Goal: Information Seeking & Learning: Find specific fact

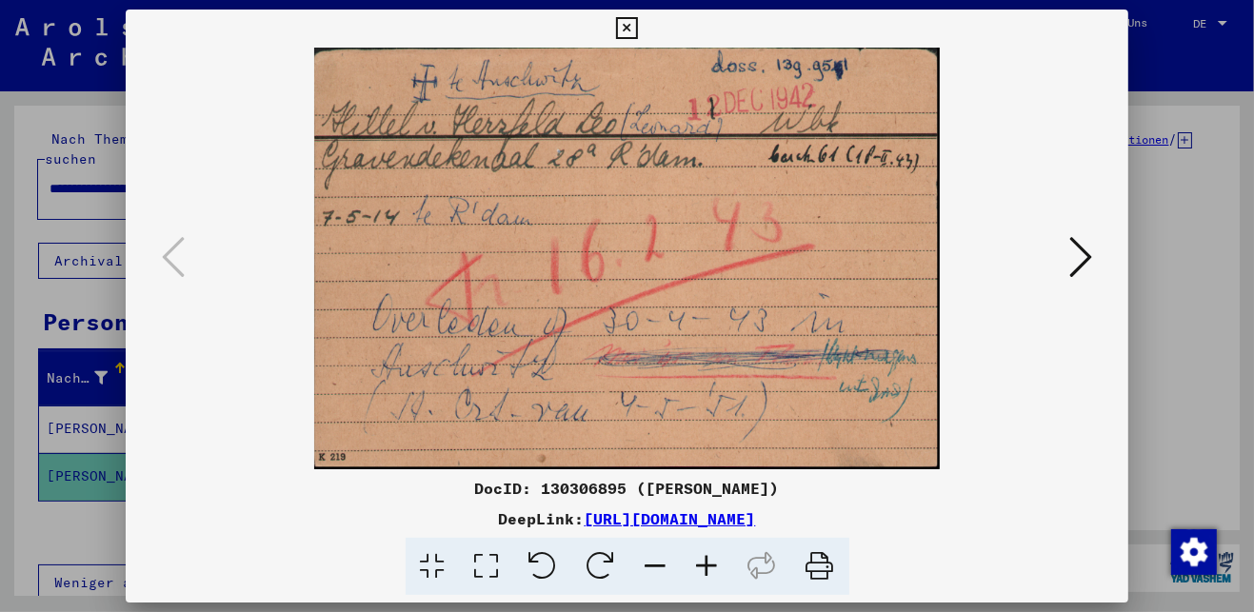
scroll to position [164, 0]
click at [1165, 176] on div at bounding box center [627, 306] width 1254 height 612
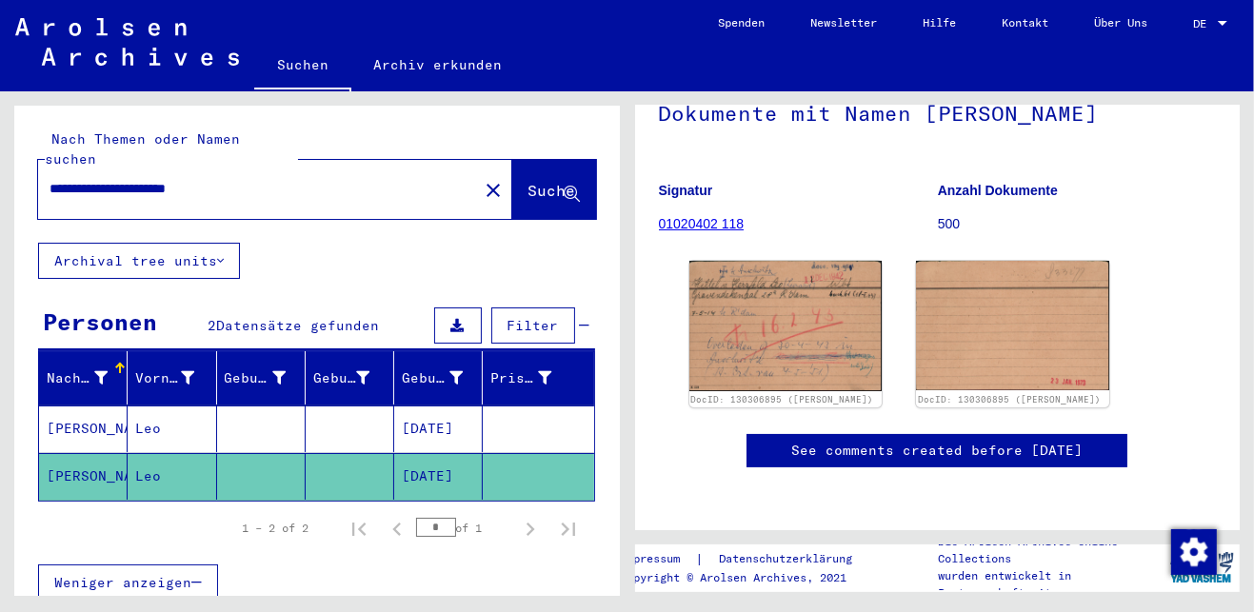
drag, startPoint x: 281, startPoint y: 170, endPoint x: 12, endPoint y: 175, distance: 268.6
click at [12, 175] on div "**********" at bounding box center [313, 343] width 627 height 505
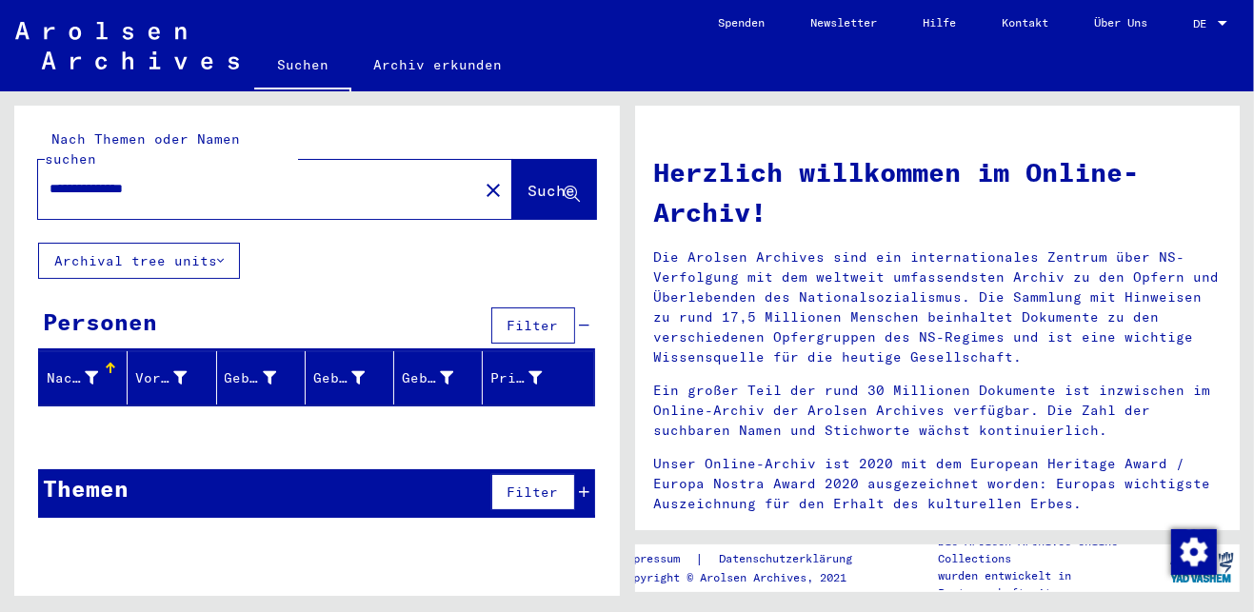
drag, startPoint x: 134, startPoint y: 176, endPoint x: 101, endPoint y: 170, distance: 34.0
click at [101, 179] on input "**********" at bounding box center [253, 189] width 406 height 20
click at [529, 182] on span "Suche" at bounding box center [554, 192] width 51 height 20
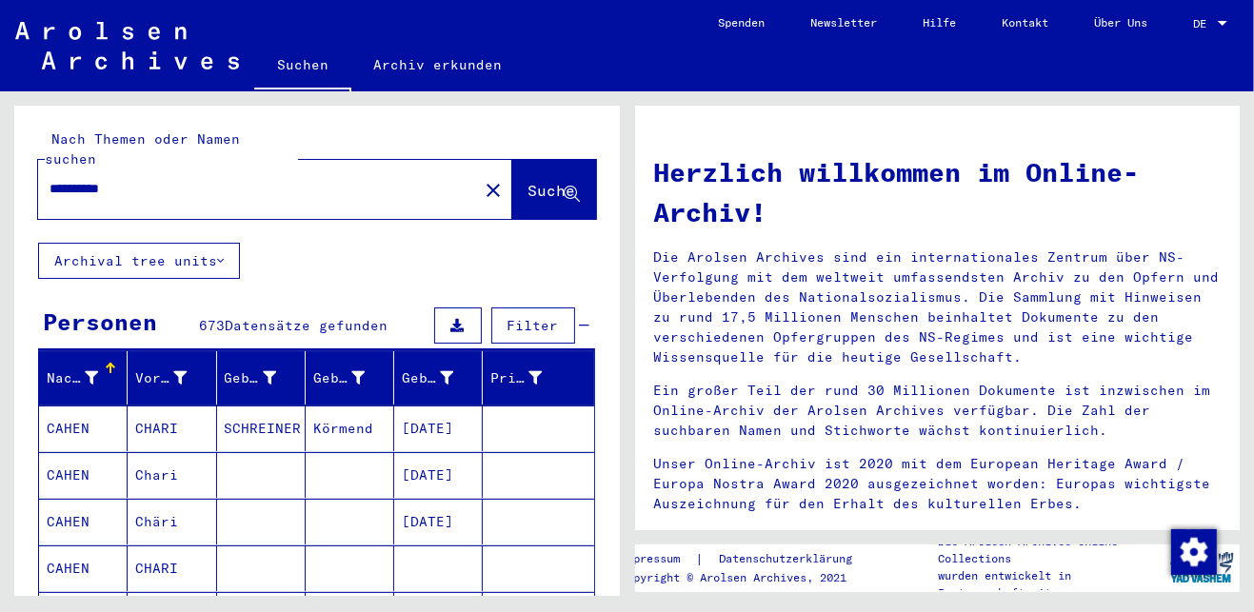
drag, startPoint x: 98, startPoint y: 168, endPoint x: 14, endPoint y: 162, distance: 84.0
click at [14, 162] on div "**********" at bounding box center [317, 174] width 606 height 137
type input "****"
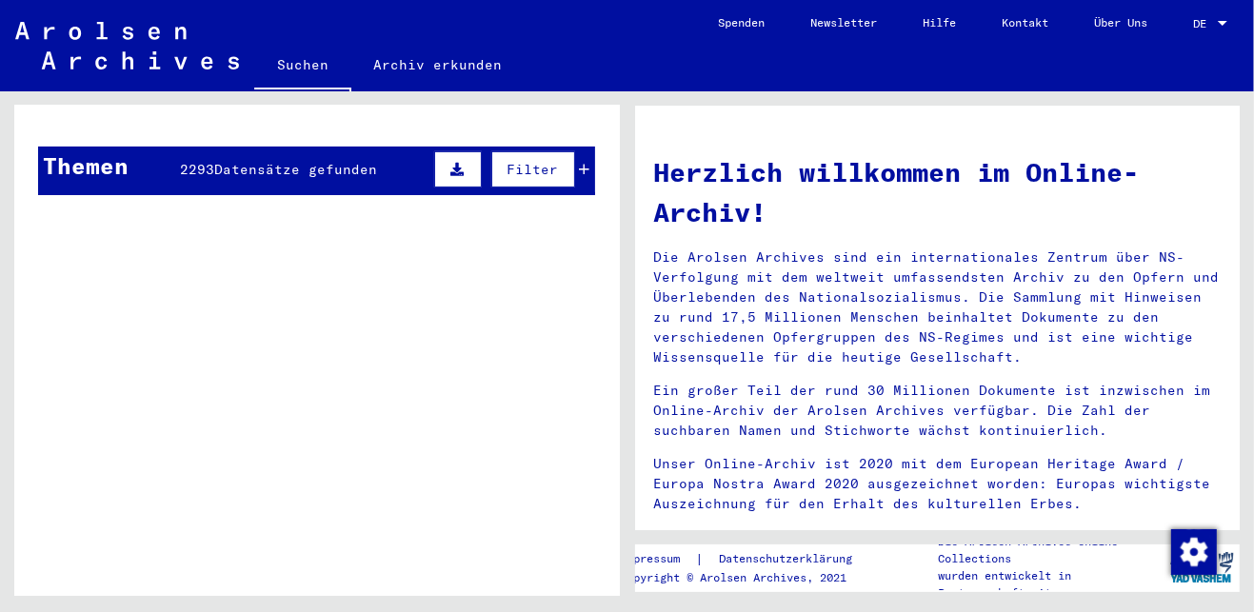
scroll to position [201, 0]
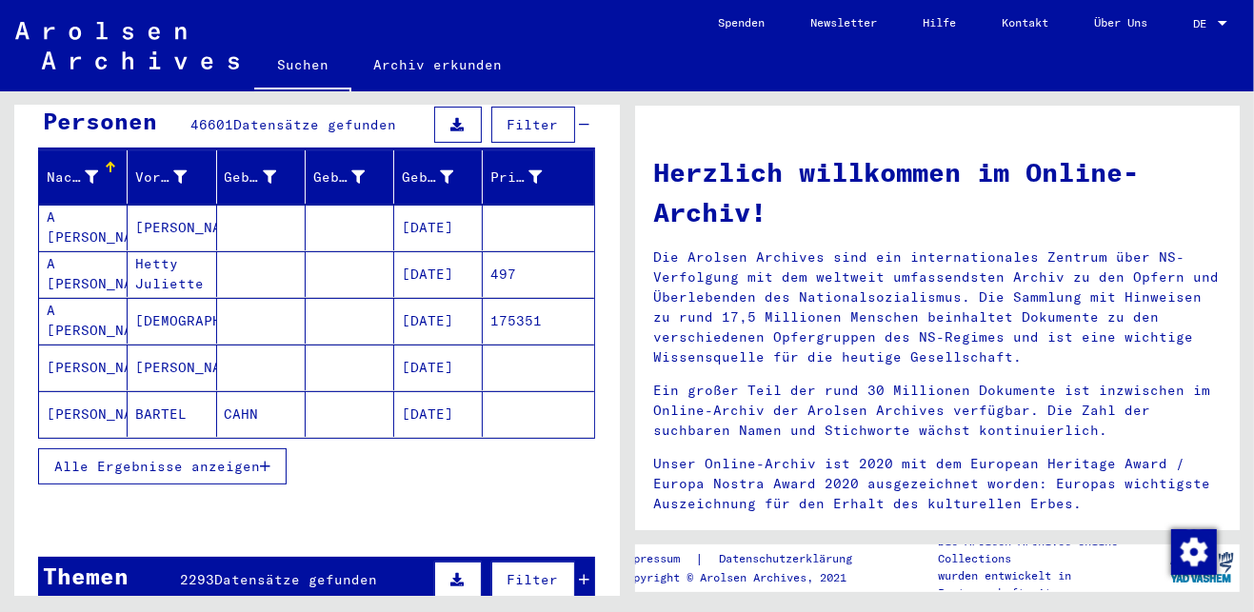
click at [262, 460] on icon "button" at bounding box center [265, 466] width 10 height 13
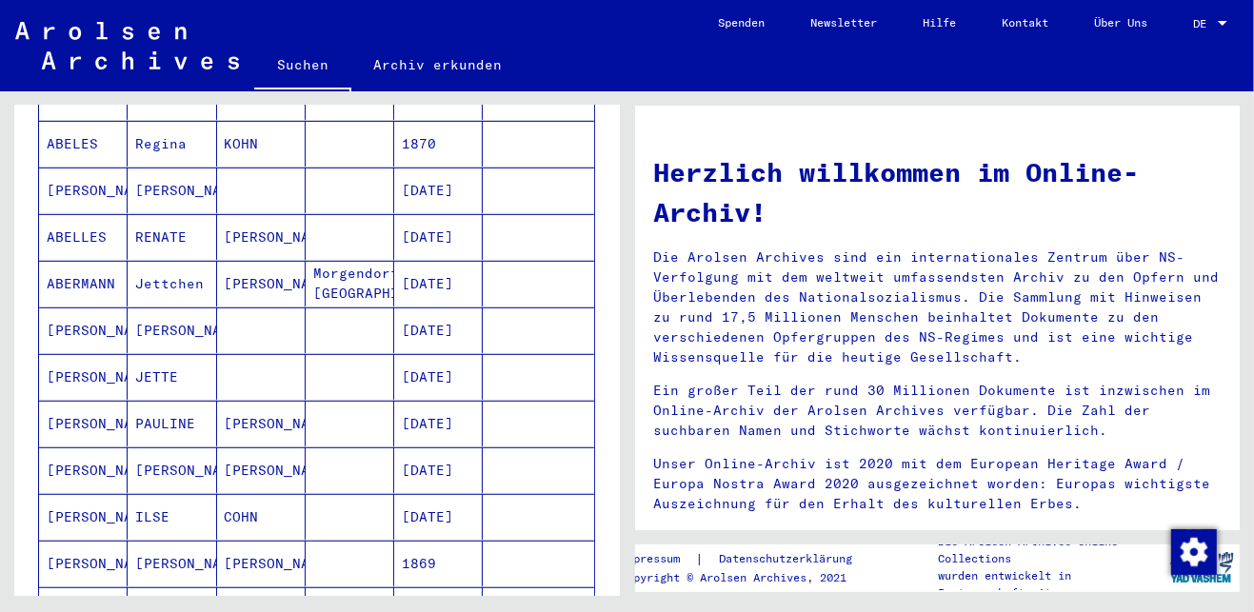
scroll to position [1022, 0]
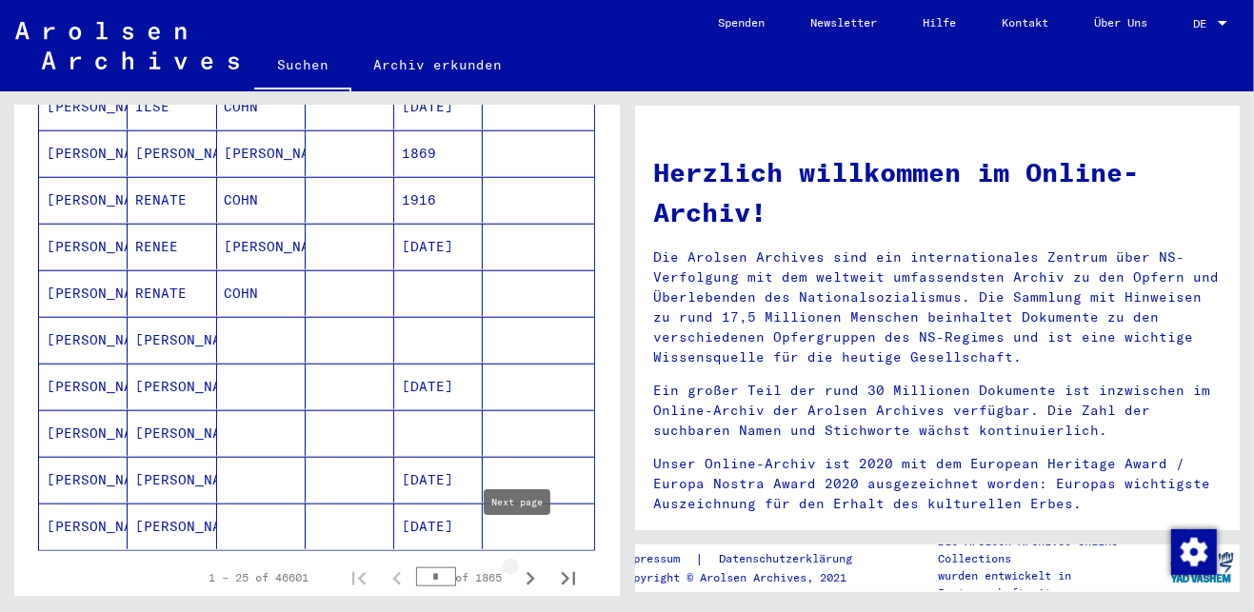
click at [520, 566] on icon "Next page" at bounding box center [530, 579] width 27 height 27
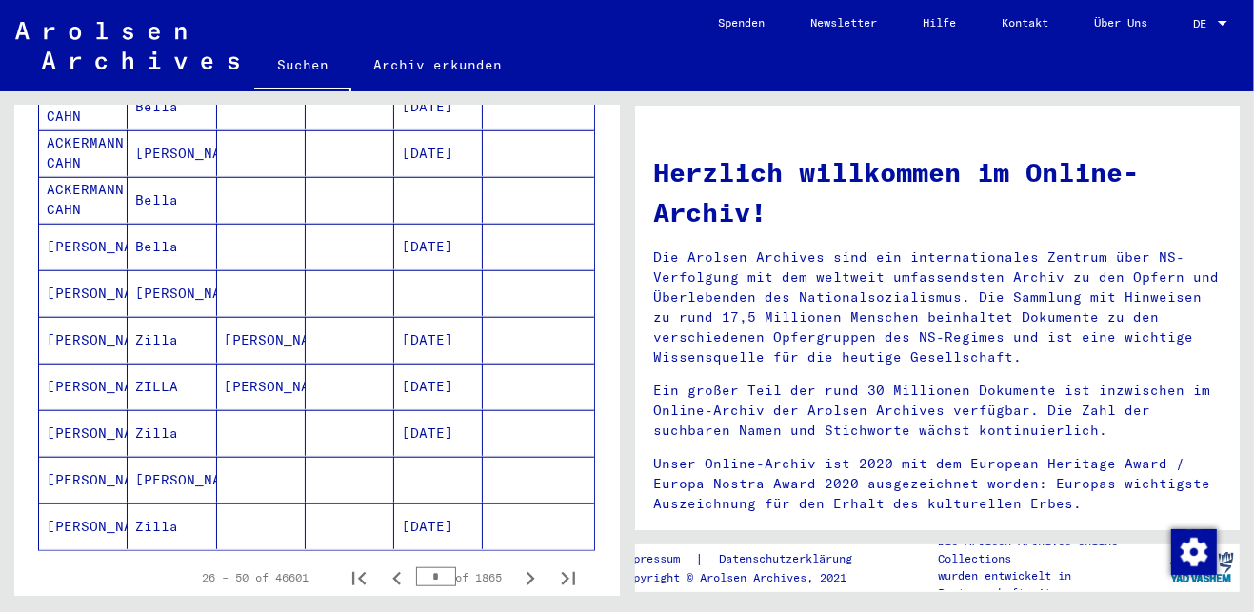
click at [520, 566] on icon "Next page" at bounding box center [530, 579] width 27 height 27
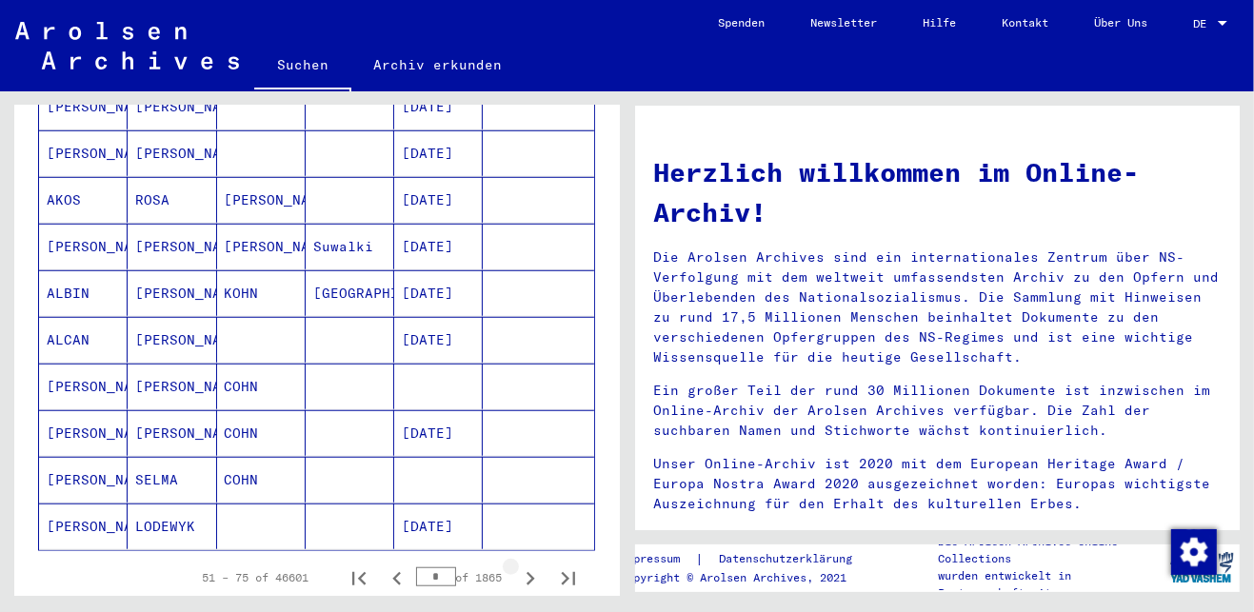
click at [520, 566] on icon "Next page" at bounding box center [530, 579] width 27 height 27
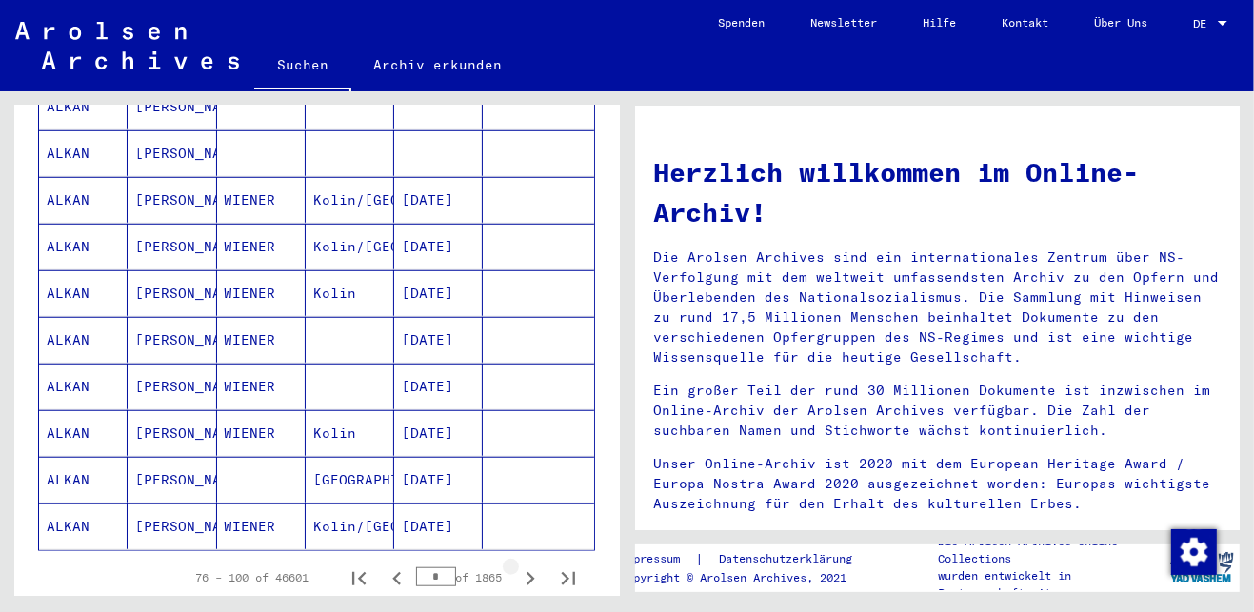
click at [520, 566] on icon "Next page" at bounding box center [530, 579] width 27 height 27
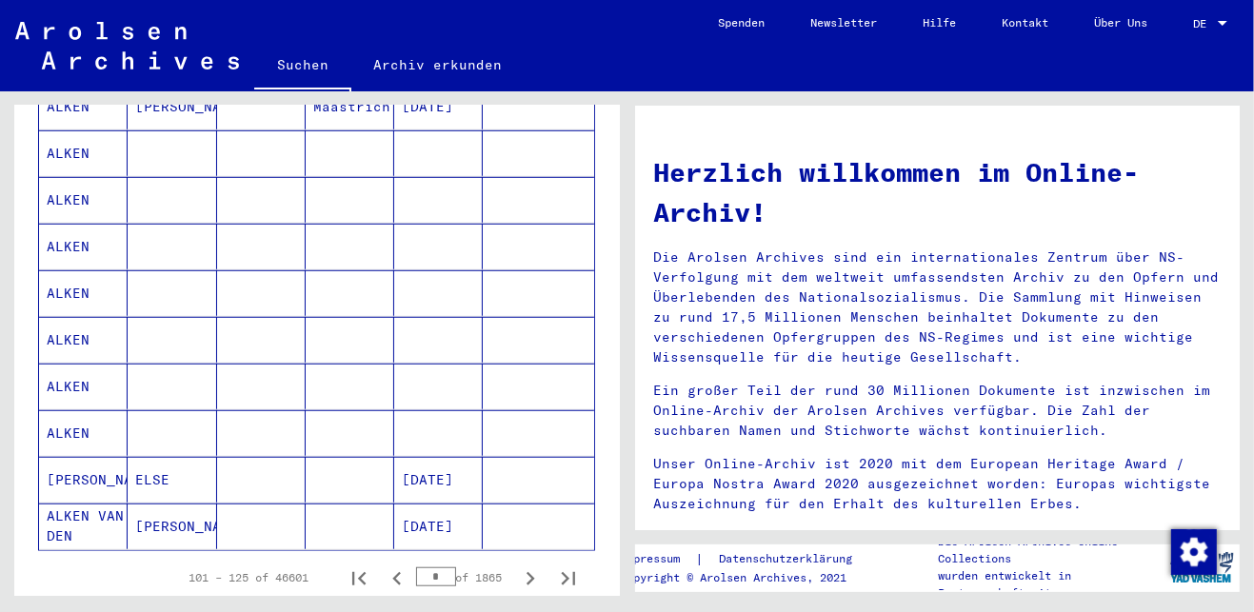
click at [520, 566] on icon "Next page" at bounding box center [530, 579] width 27 height 27
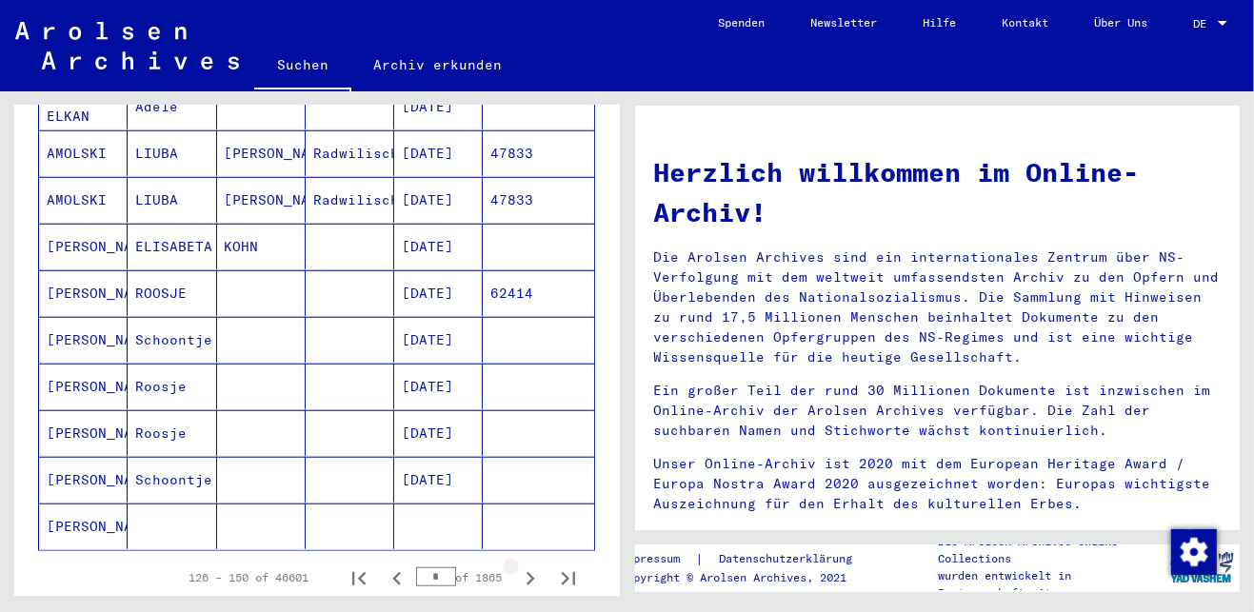
click at [520, 566] on icon "Next page" at bounding box center [530, 579] width 27 height 27
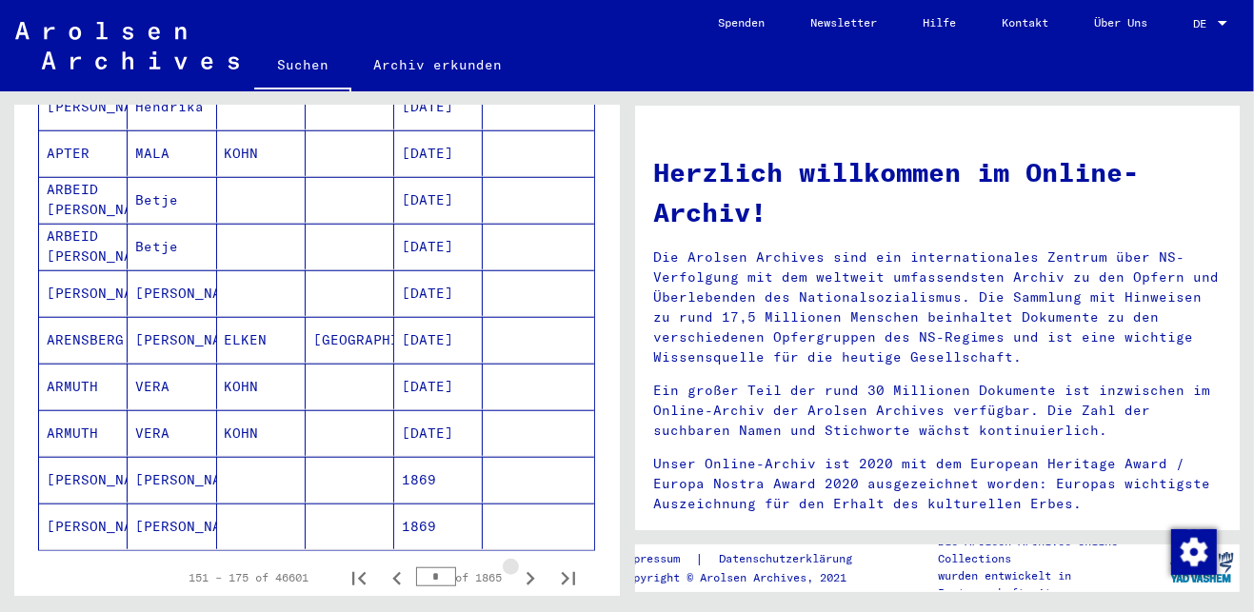
click at [520, 566] on icon "Next page" at bounding box center [530, 579] width 27 height 27
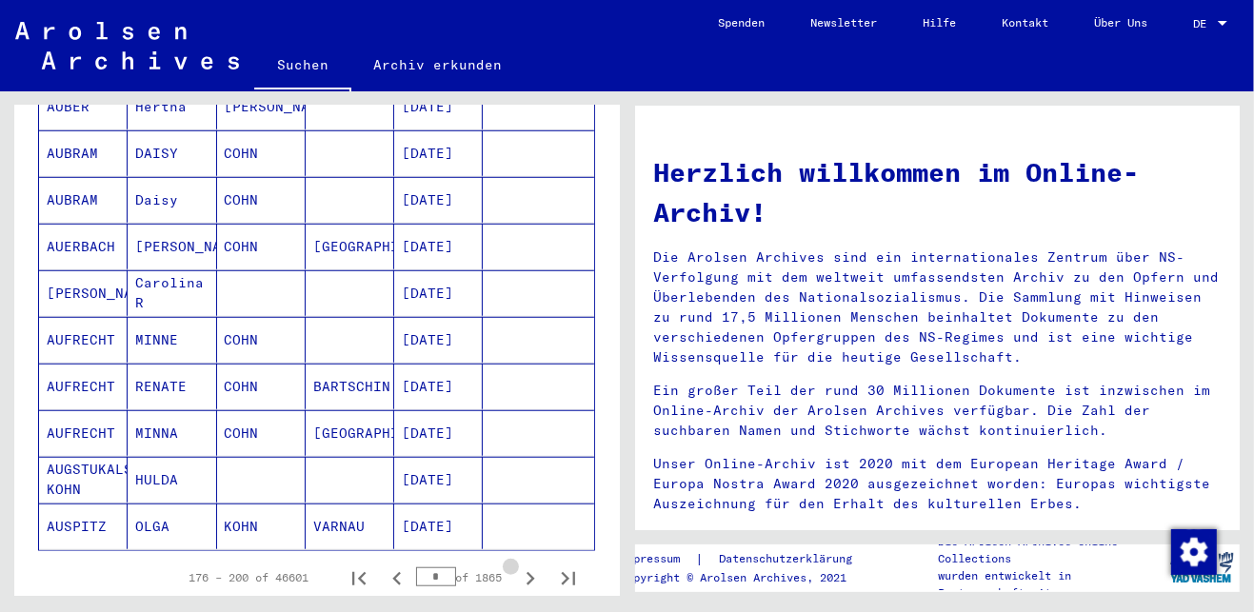
click at [520, 566] on icon "Next page" at bounding box center [530, 579] width 27 height 27
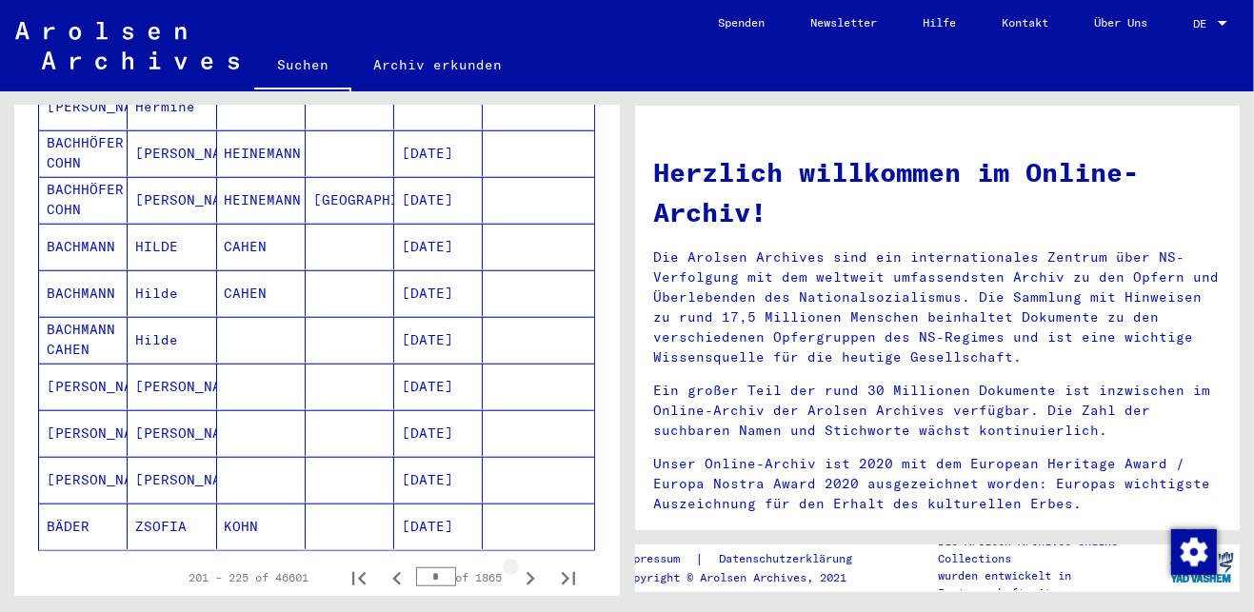
click at [520, 566] on icon "Next page" at bounding box center [530, 579] width 27 height 27
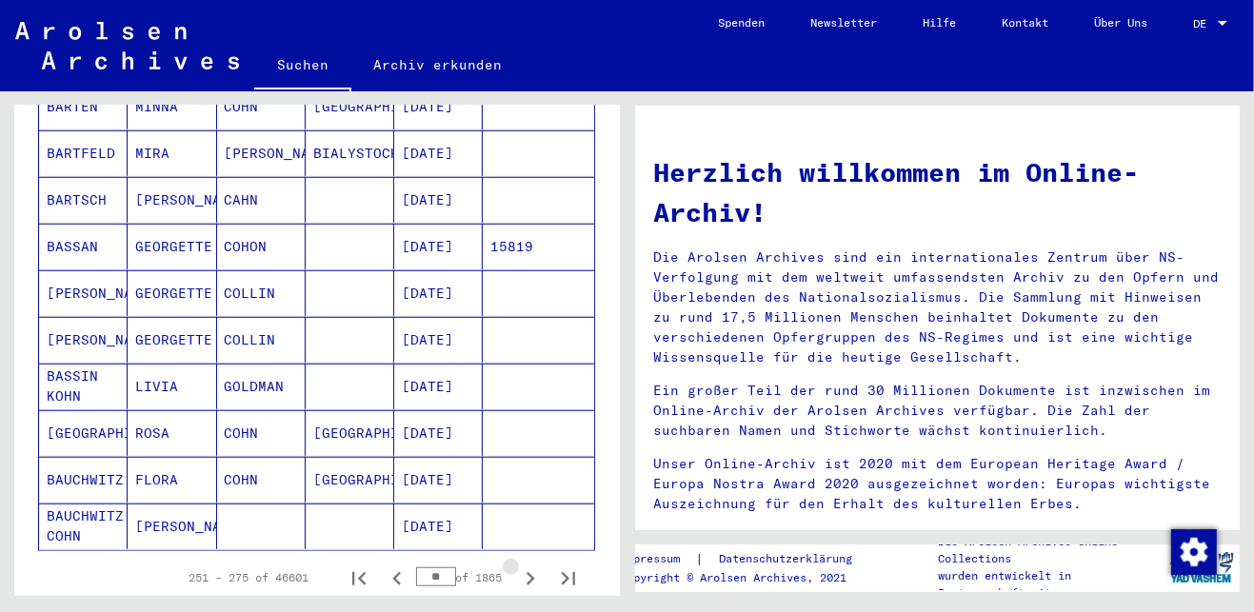
click at [520, 566] on icon "Next page" at bounding box center [530, 579] width 27 height 27
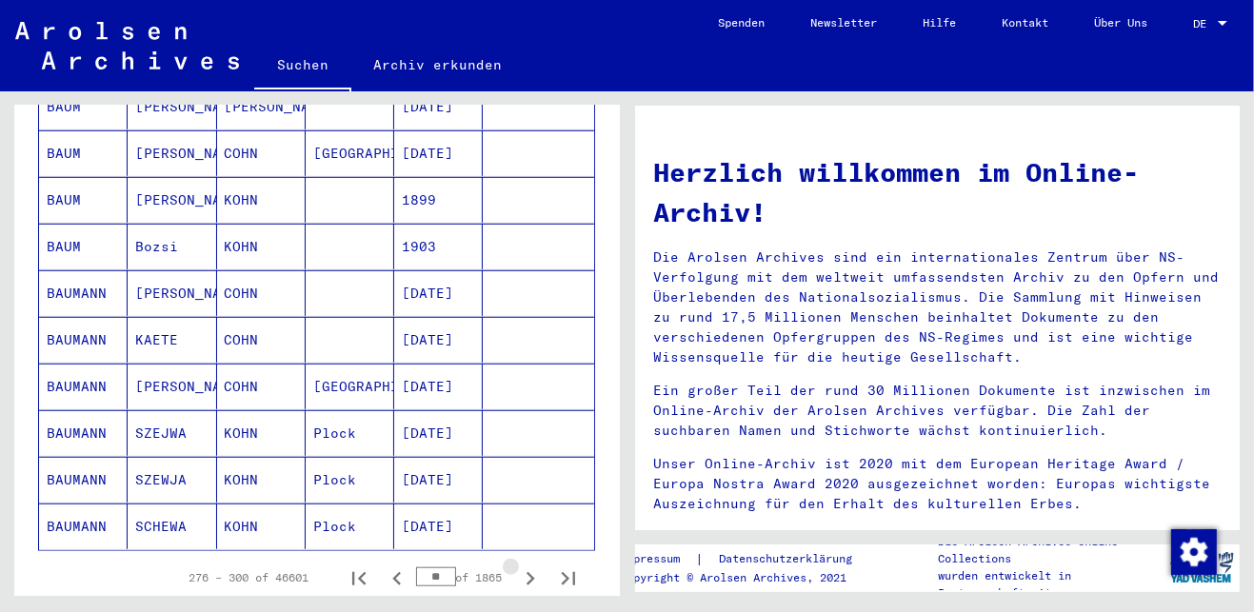
click at [520, 566] on icon "Next page" at bounding box center [530, 579] width 27 height 27
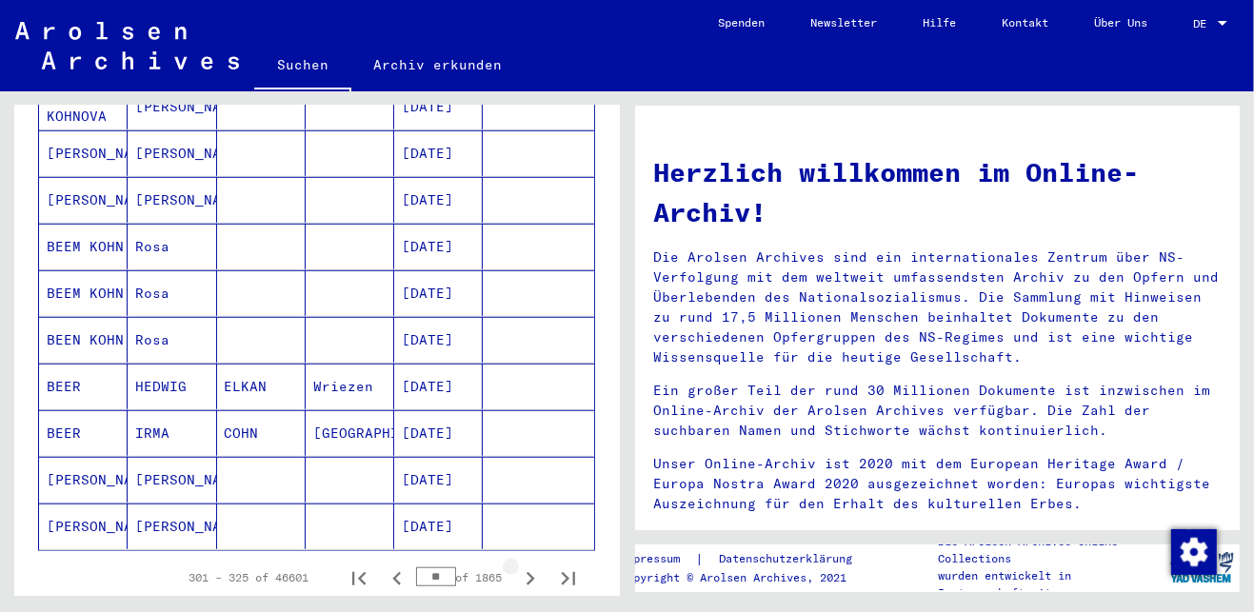
click at [520, 566] on icon "Next page" at bounding box center [530, 579] width 27 height 27
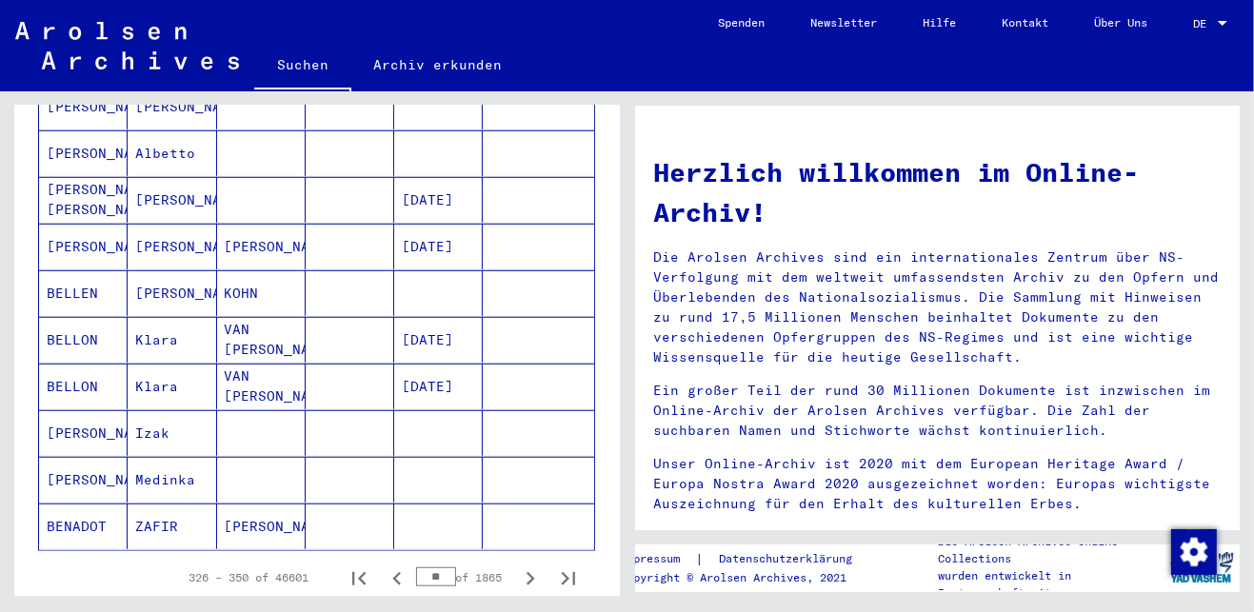
click at [520, 566] on icon "Next page" at bounding box center [530, 579] width 27 height 27
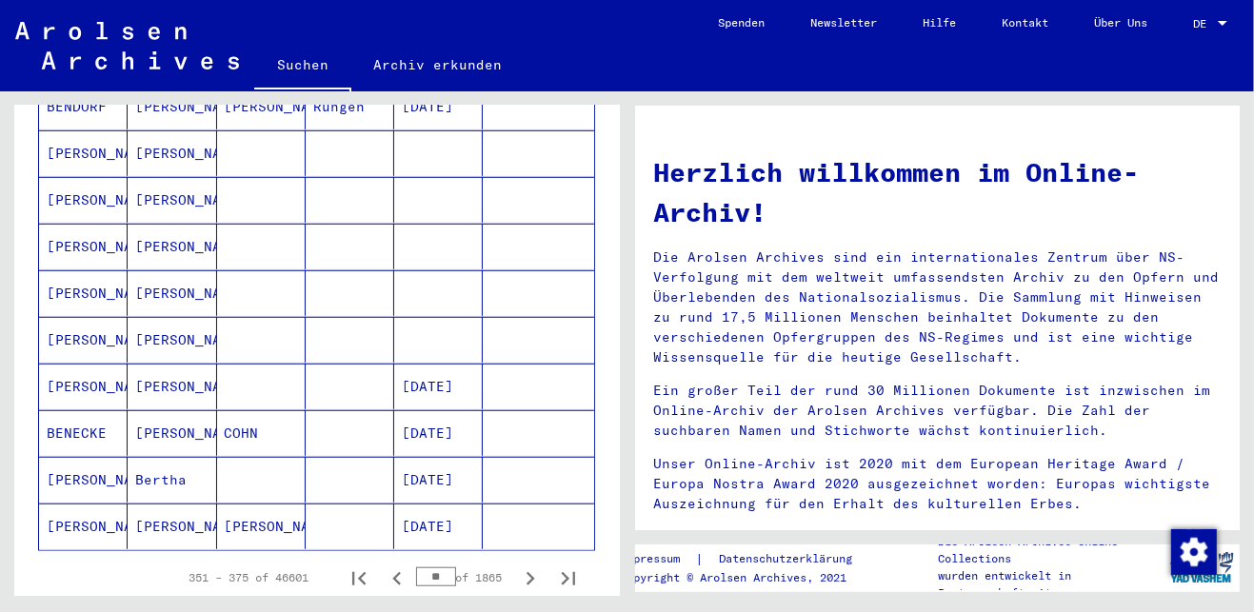
click at [520, 566] on icon "Next page" at bounding box center [530, 579] width 27 height 27
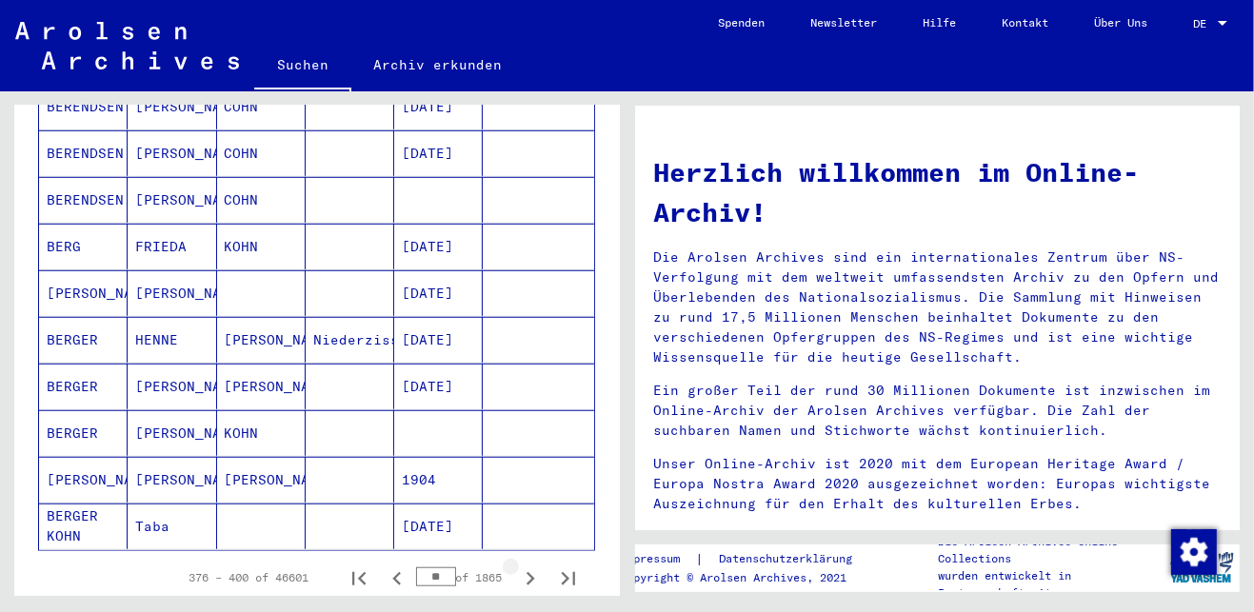
click at [520, 566] on icon "Next page" at bounding box center [530, 579] width 27 height 27
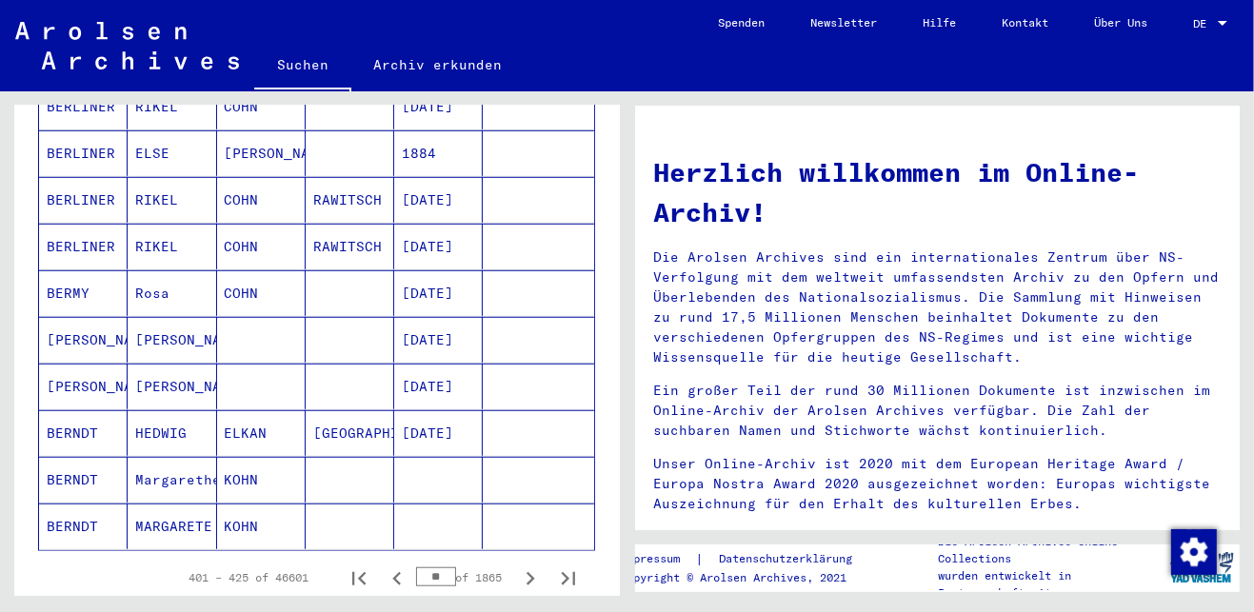
click at [520, 566] on icon "Next page" at bounding box center [530, 579] width 27 height 27
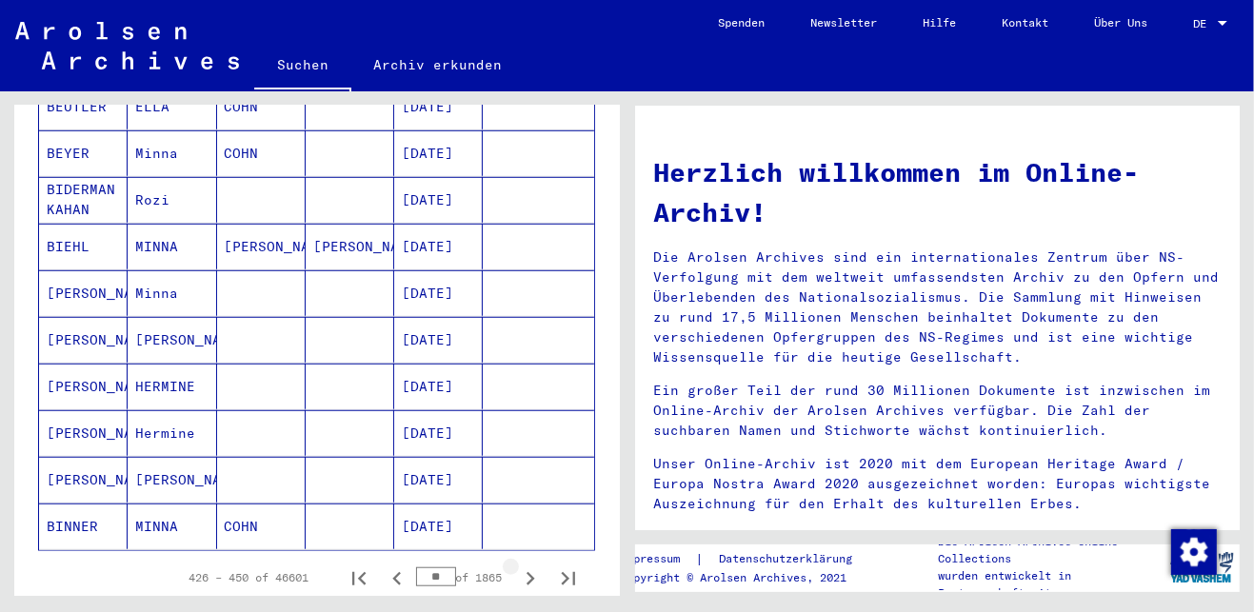
click at [520, 566] on icon "Next page" at bounding box center [530, 579] width 27 height 27
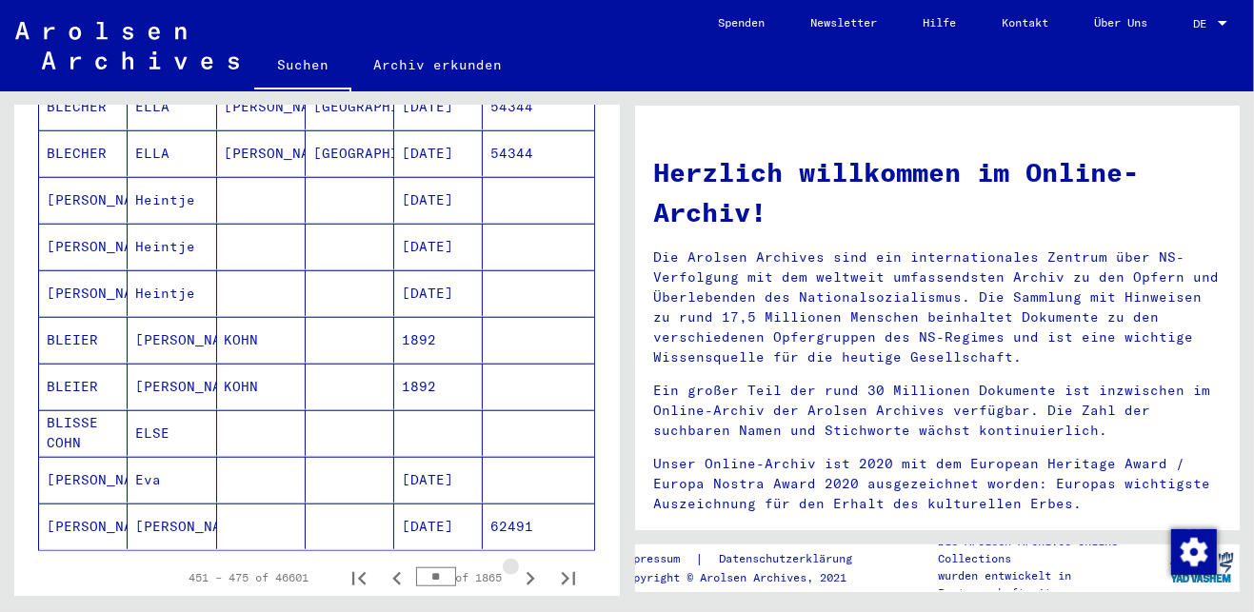
click at [520, 566] on icon "Next page" at bounding box center [530, 579] width 27 height 27
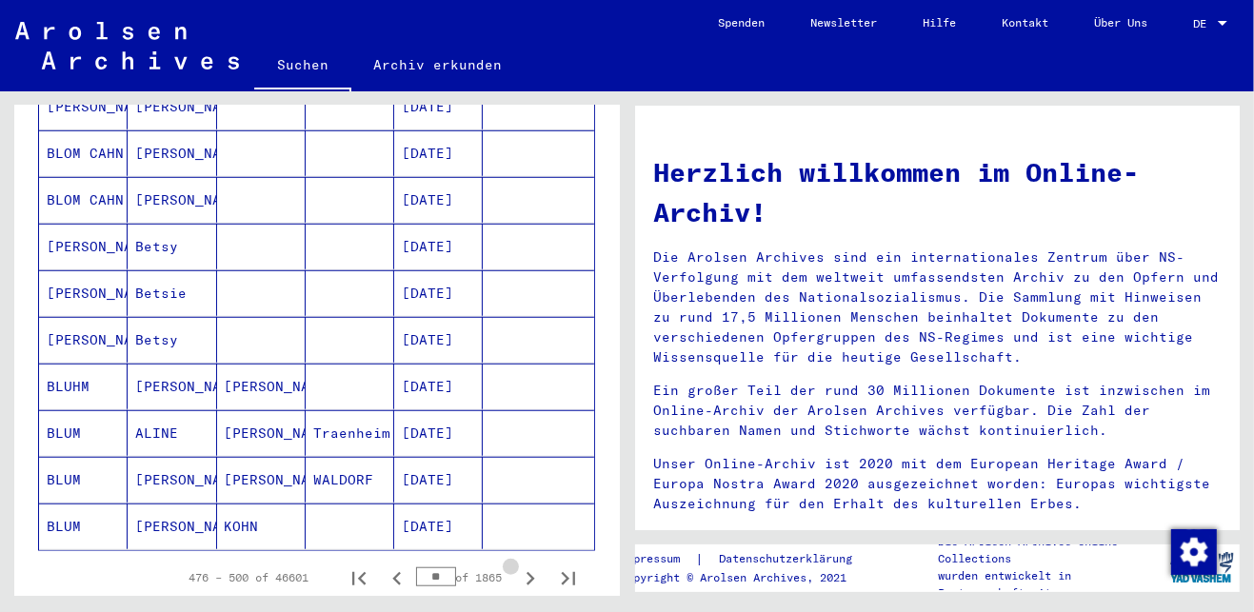
click at [520, 566] on icon "Next page" at bounding box center [530, 579] width 27 height 27
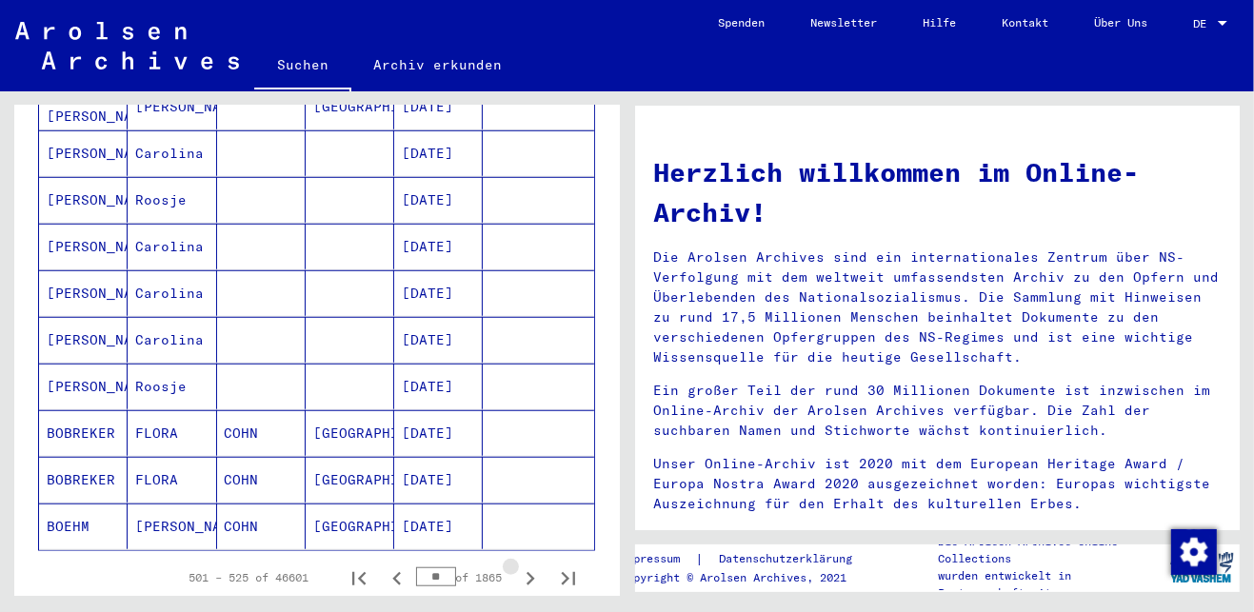
click at [520, 566] on icon "Next page" at bounding box center [530, 579] width 27 height 27
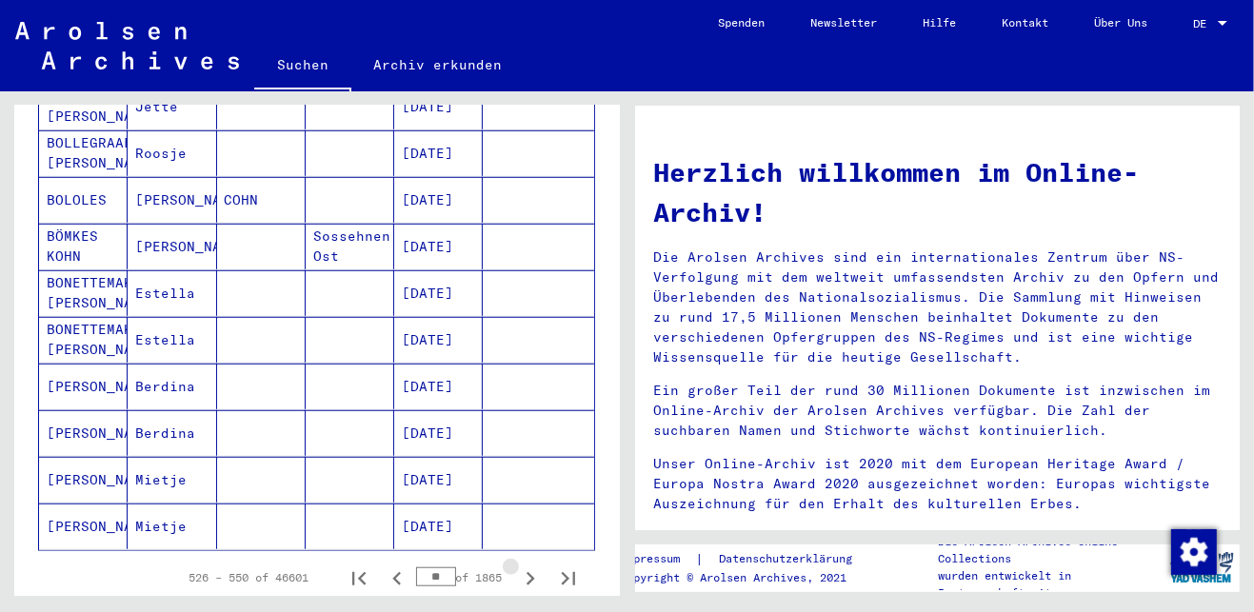
click at [520, 566] on icon "Next page" at bounding box center [530, 579] width 27 height 27
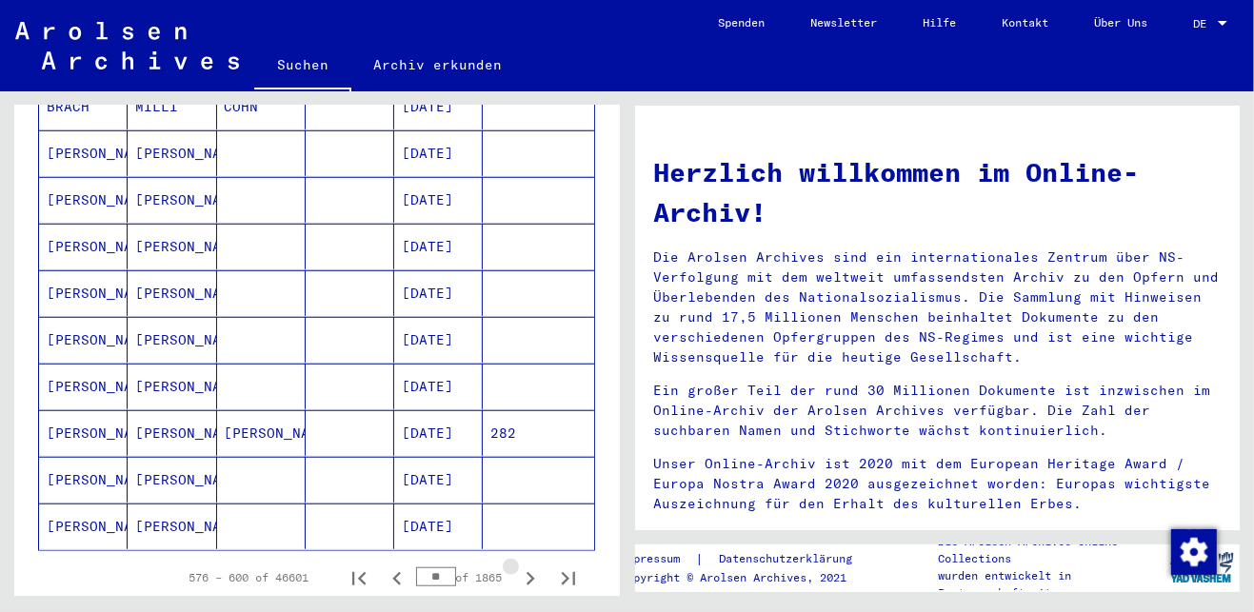
click at [520, 566] on icon "Next page" at bounding box center [530, 579] width 27 height 27
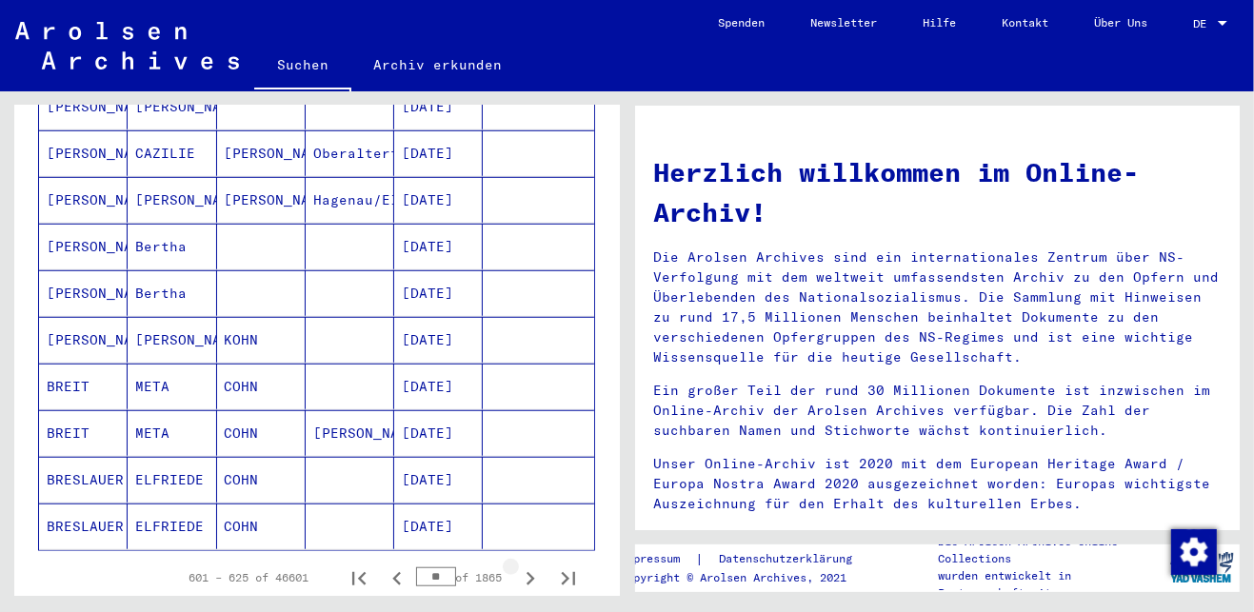
click at [520, 566] on icon "Next page" at bounding box center [530, 579] width 27 height 27
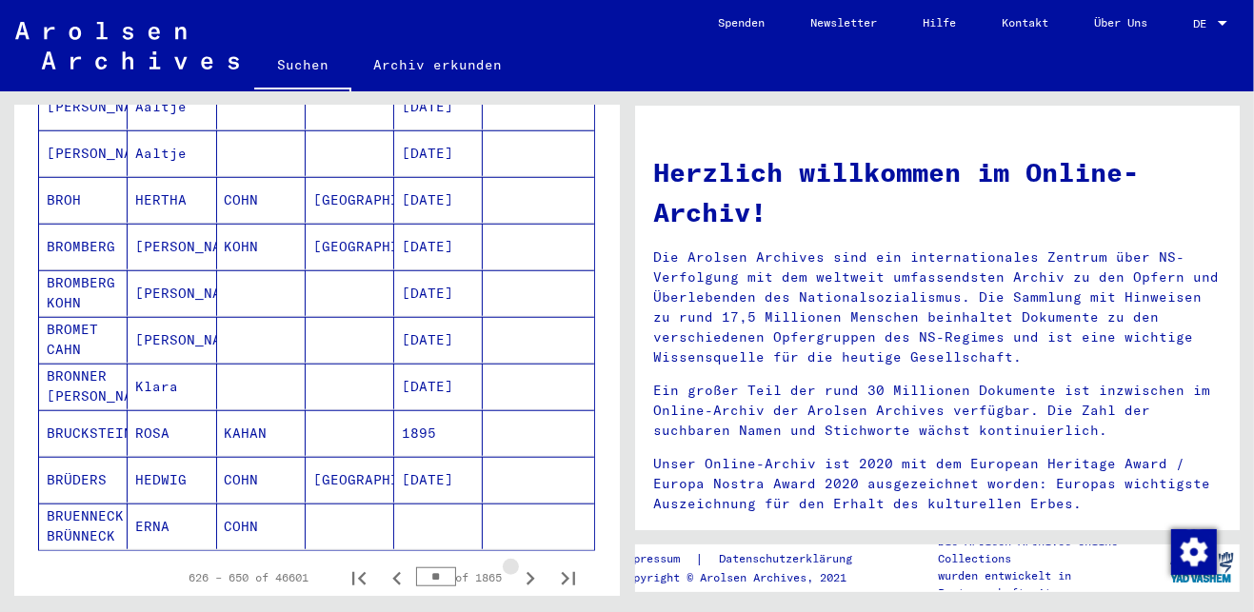
click at [520, 566] on icon "Next page" at bounding box center [530, 579] width 27 height 27
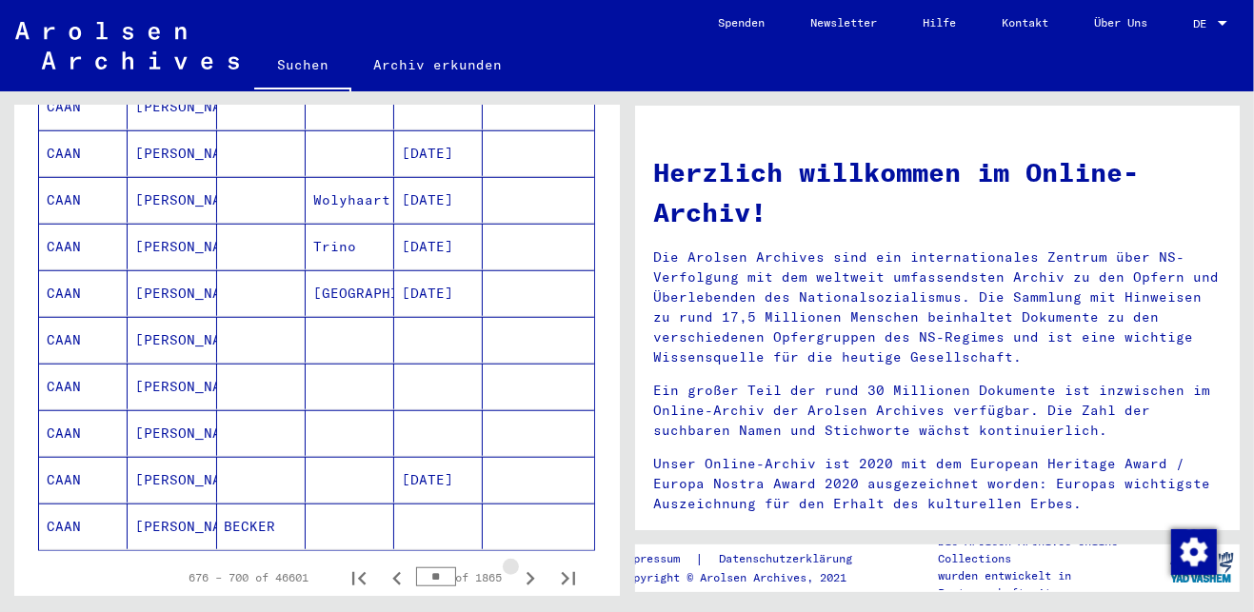
click at [520, 566] on icon "Next page" at bounding box center [530, 579] width 27 height 27
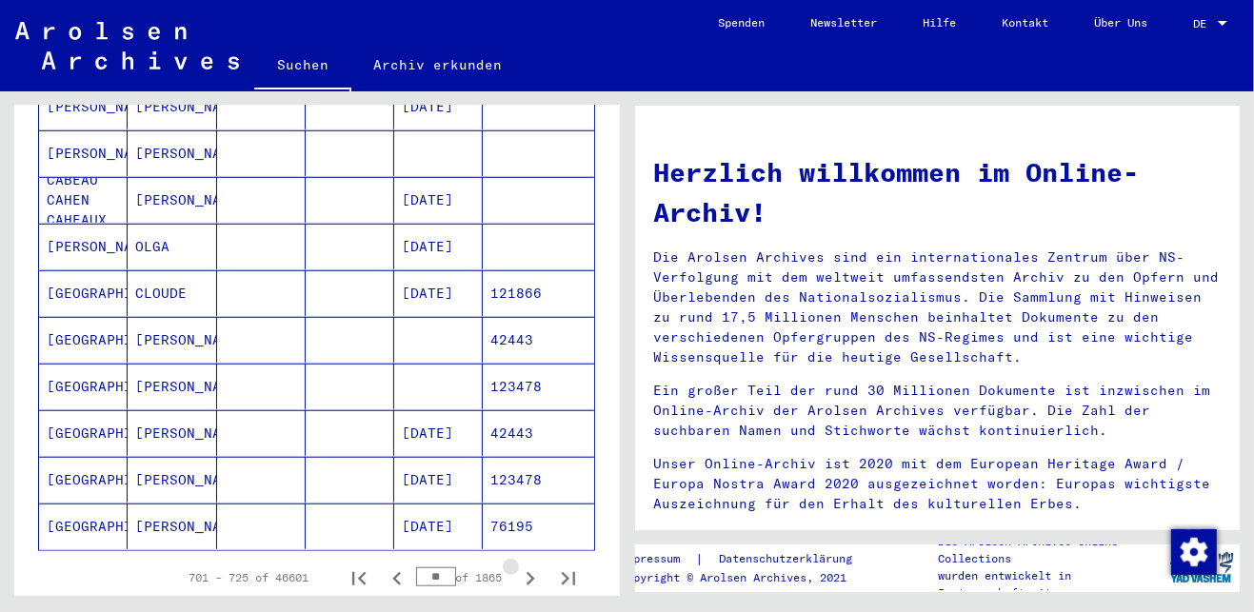
click at [520, 566] on icon "Next page" at bounding box center [530, 579] width 27 height 27
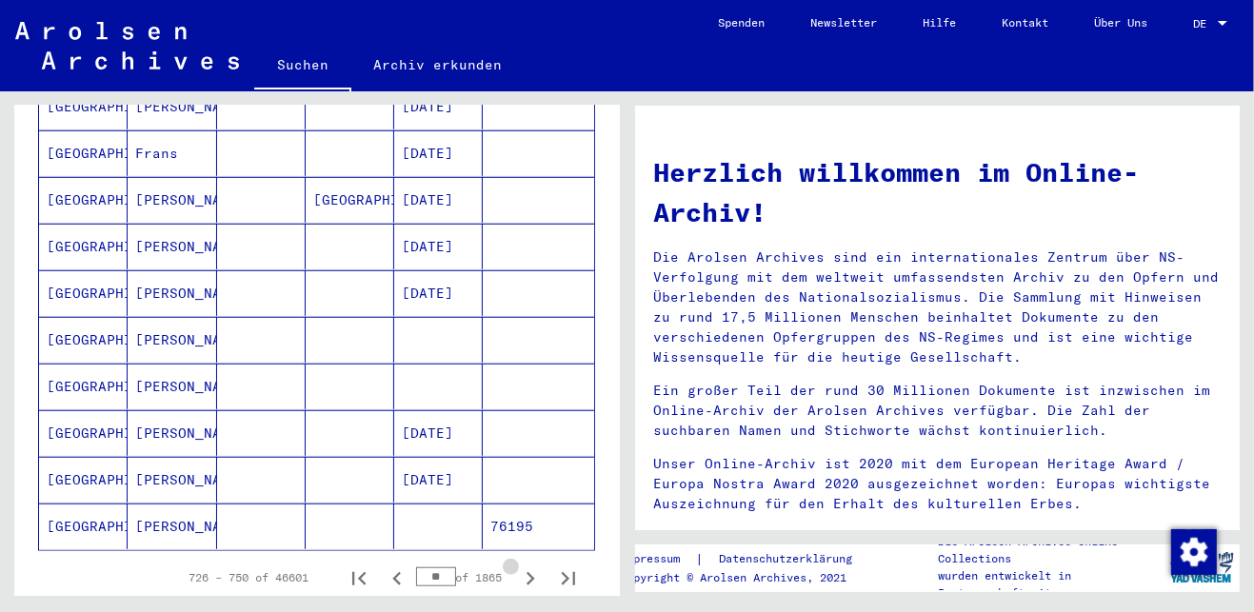
click at [520, 566] on icon "Next page" at bounding box center [530, 579] width 27 height 27
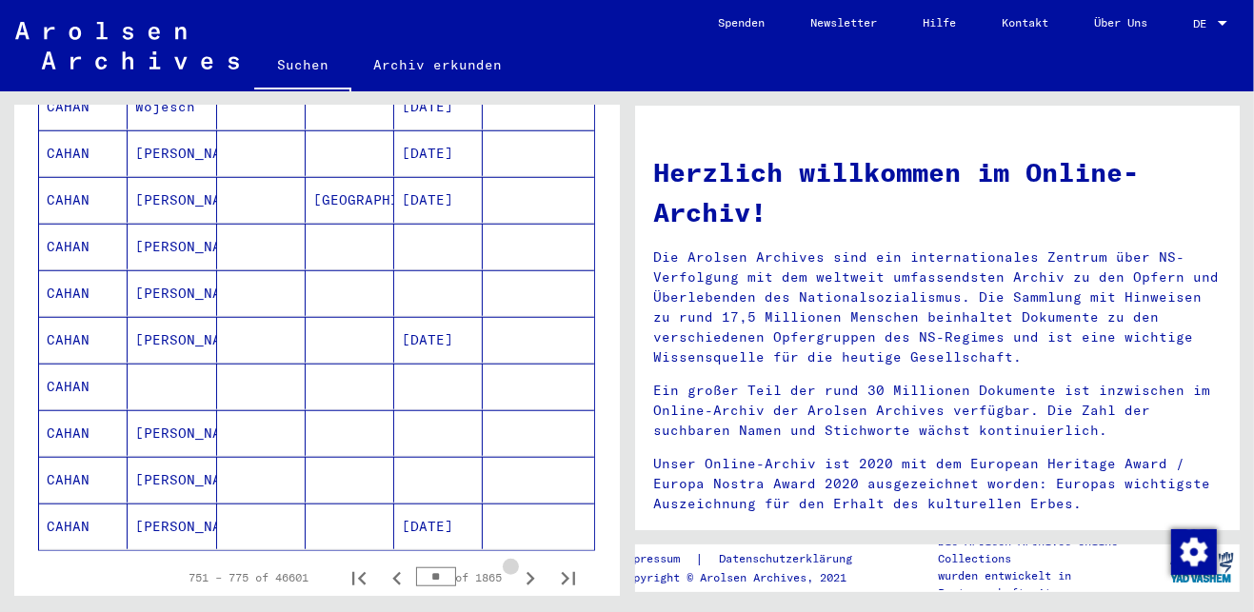
click at [520, 566] on icon "Next page" at bounding box center [530, 579] width 27 height 27
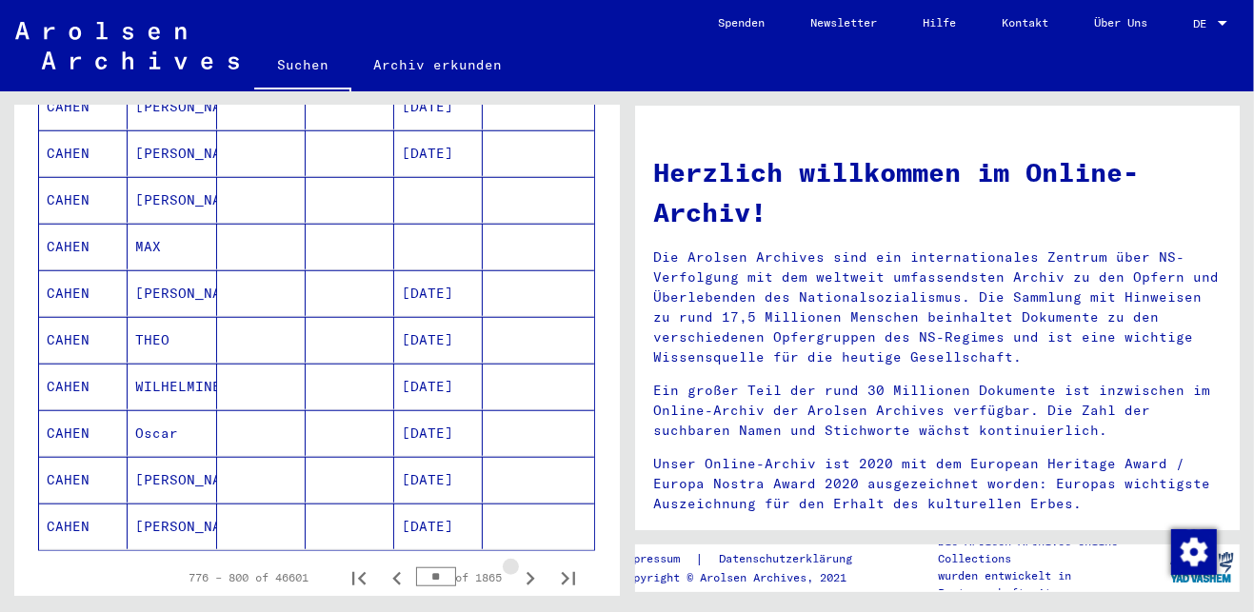
click at [520, 566] on icon "Next page" at bounding box center [530, 579] width 27 height 27
click at [519, 566] on icon "Next page" at bounding box center [530, 579] width 27 height 27
click at [527, 572] on icon "Next page" at bounding box center [531, 578] width 9 height 13
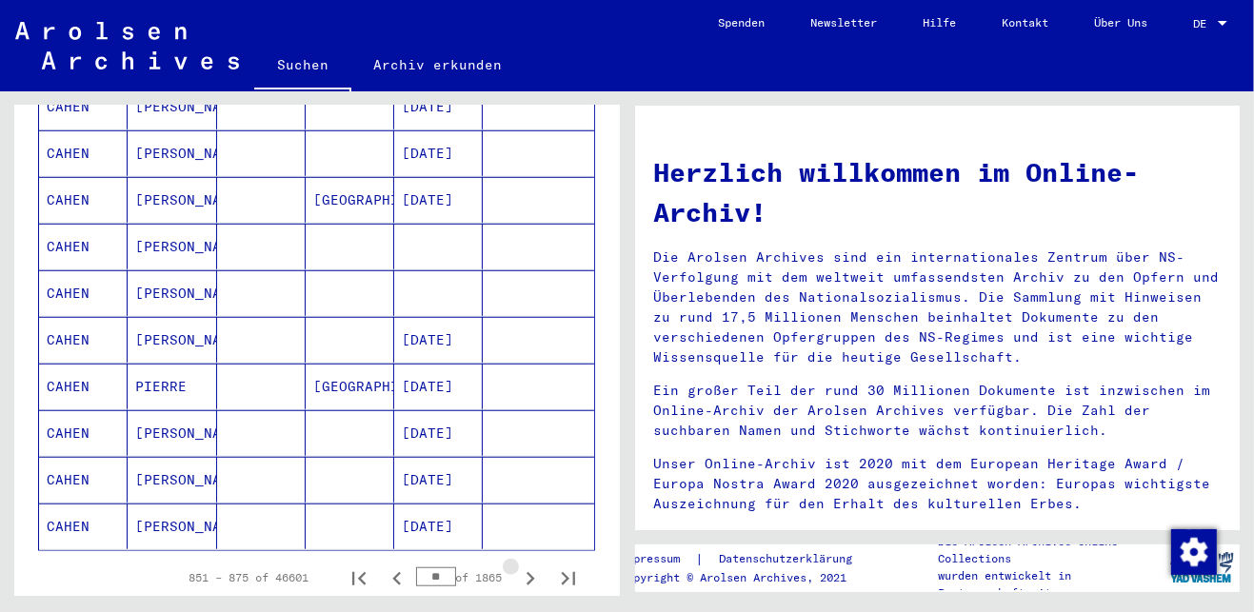
click at [527, 572] on icon "Next page" at bounding box center [531, 578] width 9 height 13
type input "**"
